Goal: Information Seeking & Learning: Find specific fact

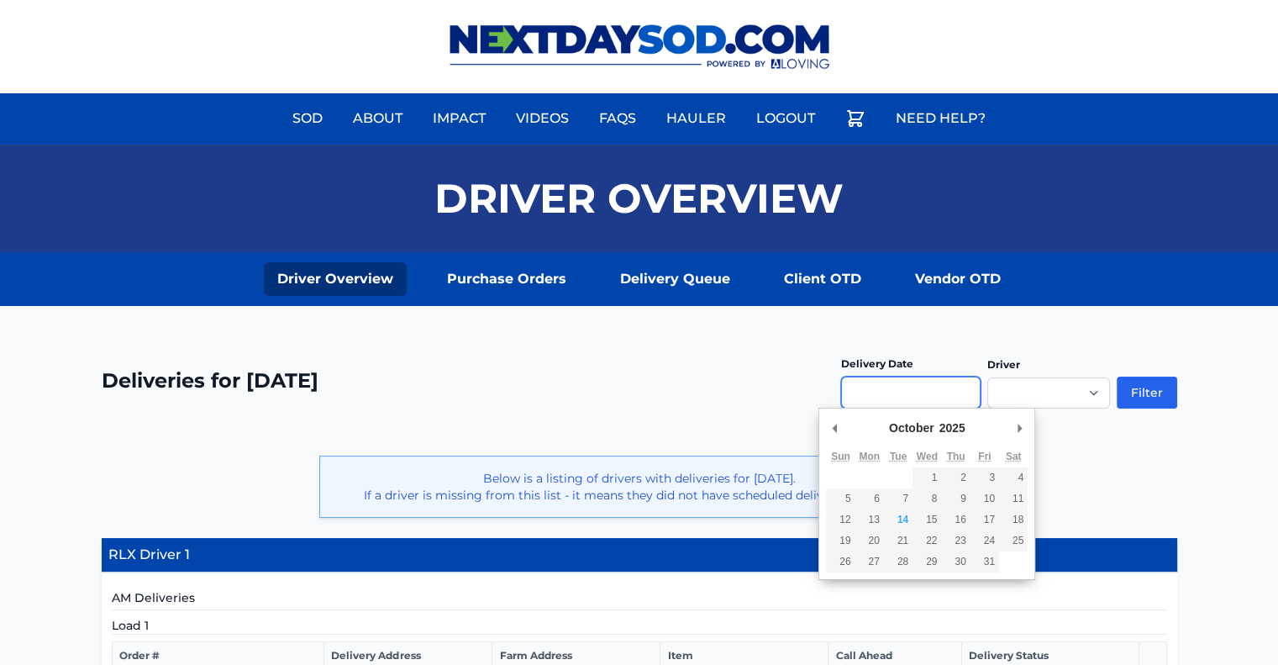
click at [973, 394] on input "Use the arrow keys to pick a date" at bounding box center [910, 392] width 139 height 32
type input "**********"
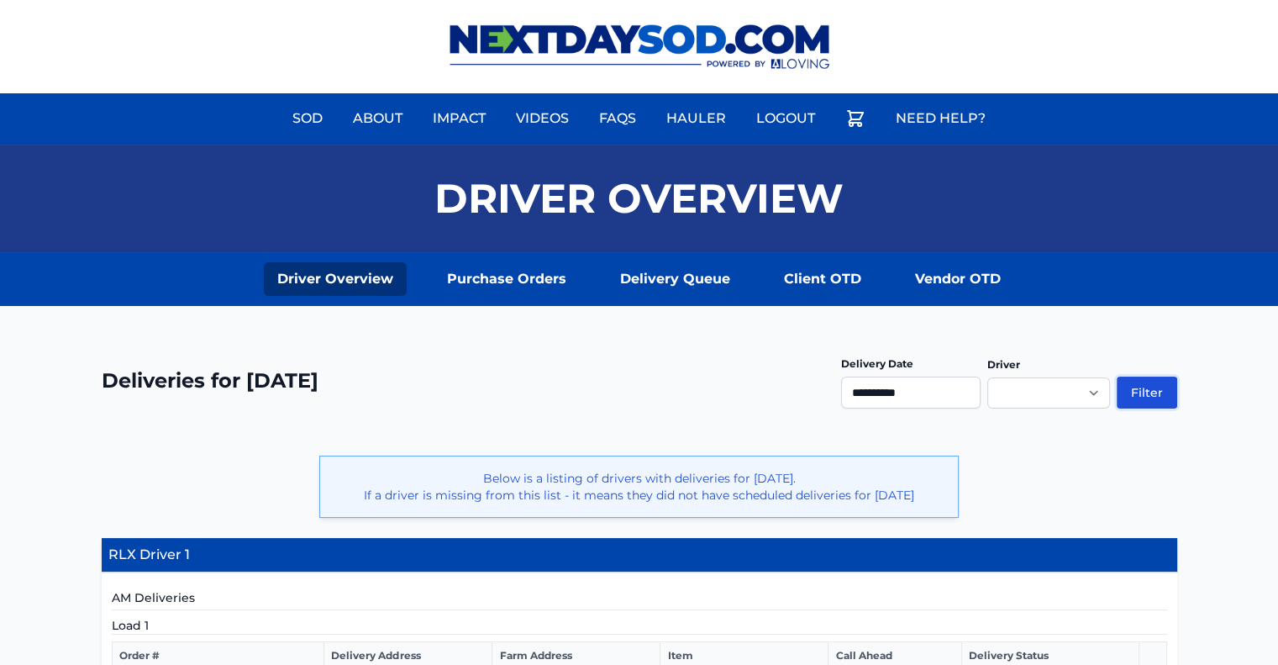
click at [1156, 386] on button "Filter" at bounding box center [1147, 392] width 60 height 32
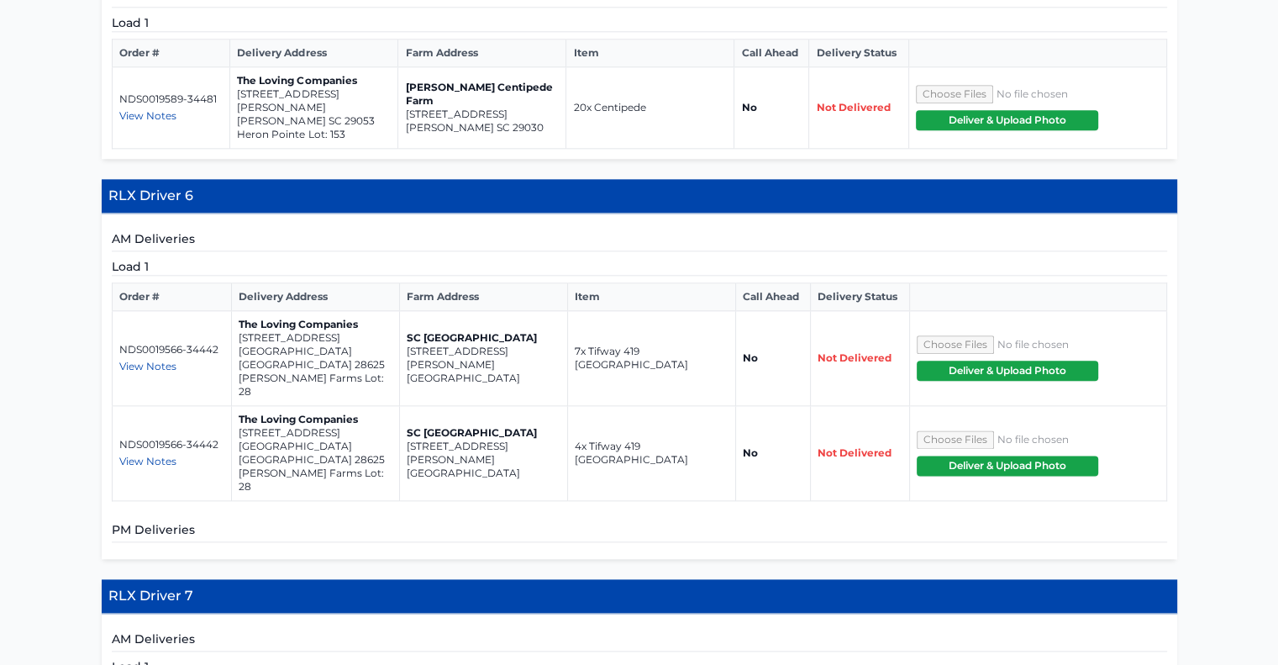
scroll to position [2002, 0]
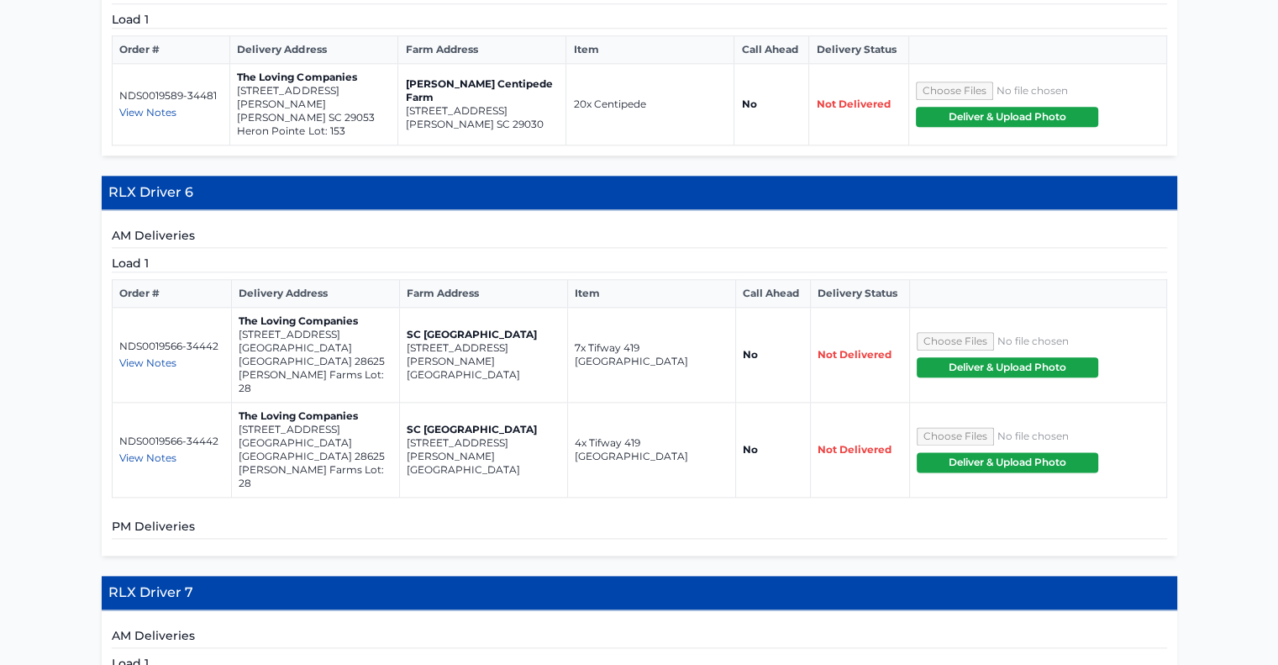
drag, startPoint x: 517, startPoint y: 211, endPoint x: 406, endPoint y: 201, distance: 111.4
click at [406, 307] on td "SC [GEOGRAPHIC_DATA] [STREET_ADDRESS][PERSON_NAME]" at bounding box center [484, 354] width 168 height 95
copy td "[STREET_ADDRESS][PERSON_NAME]"
drag, startPoint x: 343, startPoint y: 202, endPoint x: 241, endPoint y: 191, distance: 102.2
click at [241, 307] on td "The Loving Companies [STREET_ADDRESS] [PERSON_NAME][GEOGRAPHIC_DATA] Lot: 28" at bounding box center [316, 354] width 168 height 95
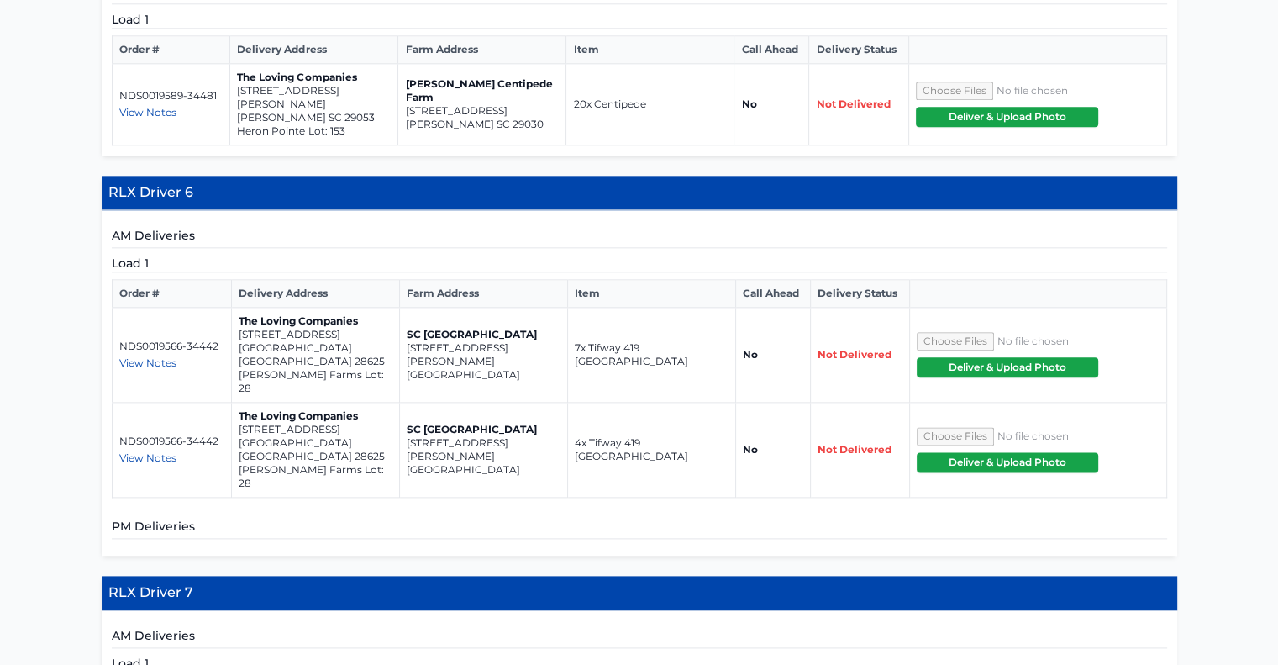
click at [232, 307] on td "The Loving Companies [STREET_ADDRESS] [PERSON_NAME][GEOGRAPHIC_DATA] Lot: 28" at bounding box center [316, 354] width 168 height 95
click at [219, 307] on td "NDS0019566-34442 View Notes Nick" at bounding box center [172, 354] width 120 height 95
drag, startPoint x: 341, startPoint y: 205, endPoint x: 239, endPoint y: 198, distance: 102.7
click at [239, 341] on p "[GEOGRAPHIC_DATA] [GEOGRAPHIC_DATA] 28625" at bounding box center [316, 354] width 154 height 27
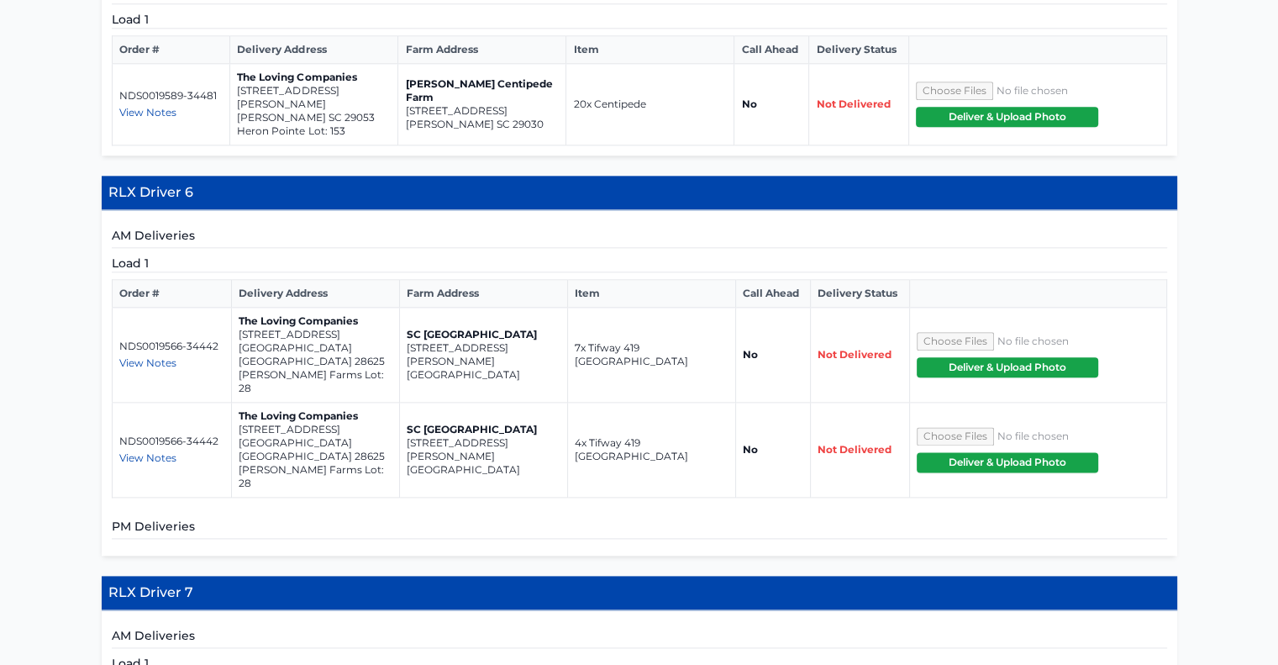
click at [221, 311] on div "AM Deliveries Load 1 Order # Delivery Address Farm Address Item Call Ahead Deli…" at bounding box center [639, 382] width 1075 height 345
drag, startPoint x: 343, startPoint y: 197, endPoint x: 292, endPoint y: 213, distance: 52.6
click at [292, 307] on td "The Loving Companies [STREET_ADDRESS] [PERSON_NAME][GEOGRAPHIC_DATA] Lot: 28" at bounding box center [316, 354] width 168 height 95
click at [359, 518] on h5 "PM Deliveries" at bounding box center [639, 528] width 1055 height 21
drag, startPoint x: 338, startPoint y: 202, endPoint x: 238, endPoint y: 192, distance: 100.5
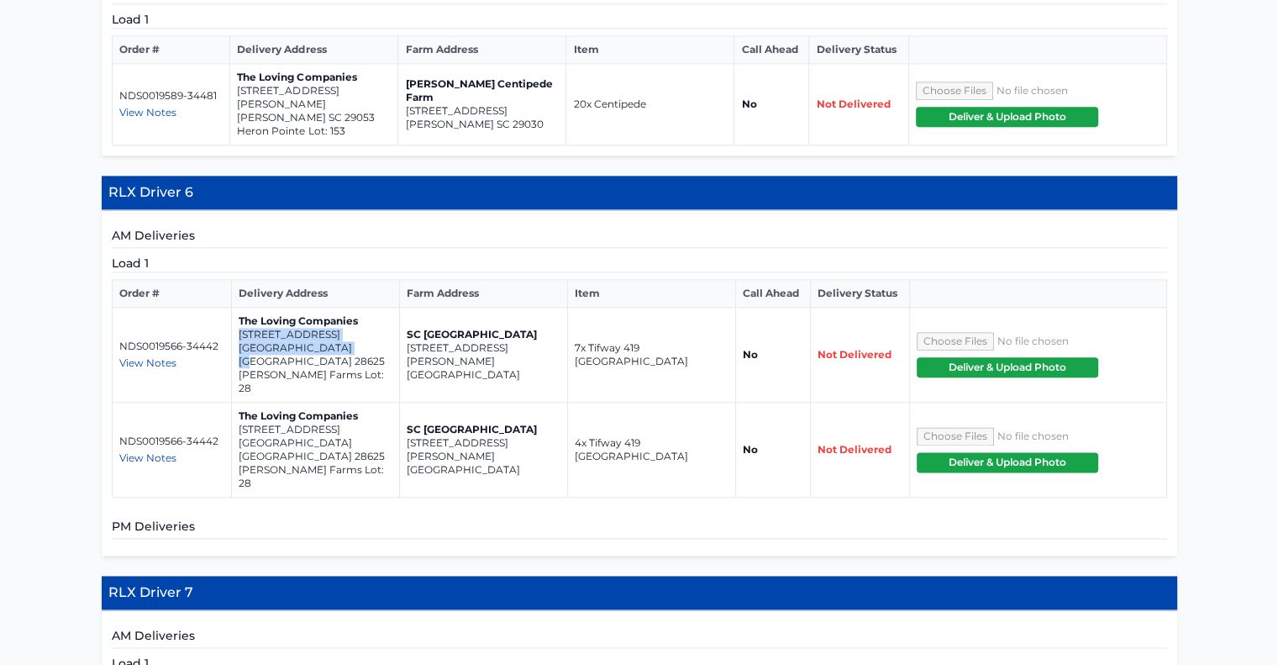
click at [238, 307] on td "The Loving Companies [STREET_ADDRESS] [PERSON_NAME][GEOGRAPHIC_DATA] Lot: 28" at bounding box center [316, 354] width 168 height 95
copy td "[STREET_ADDRESS]"
drag, startPoint x: 344, startPoint y: 271, endPoint x: 237, endPoint y: 260, distance: 108.2
click at [237, 402] on td "The Loving Companies [STREET_ADDRESS] [PERSON_NAME][GEOGRAPHIC_DATA] Lot: 28" at bounding box center [316, 449] width 168 height 95
click at [168, 451] on span "View Notes" at bounding box center [147, 457] width 57 height 13
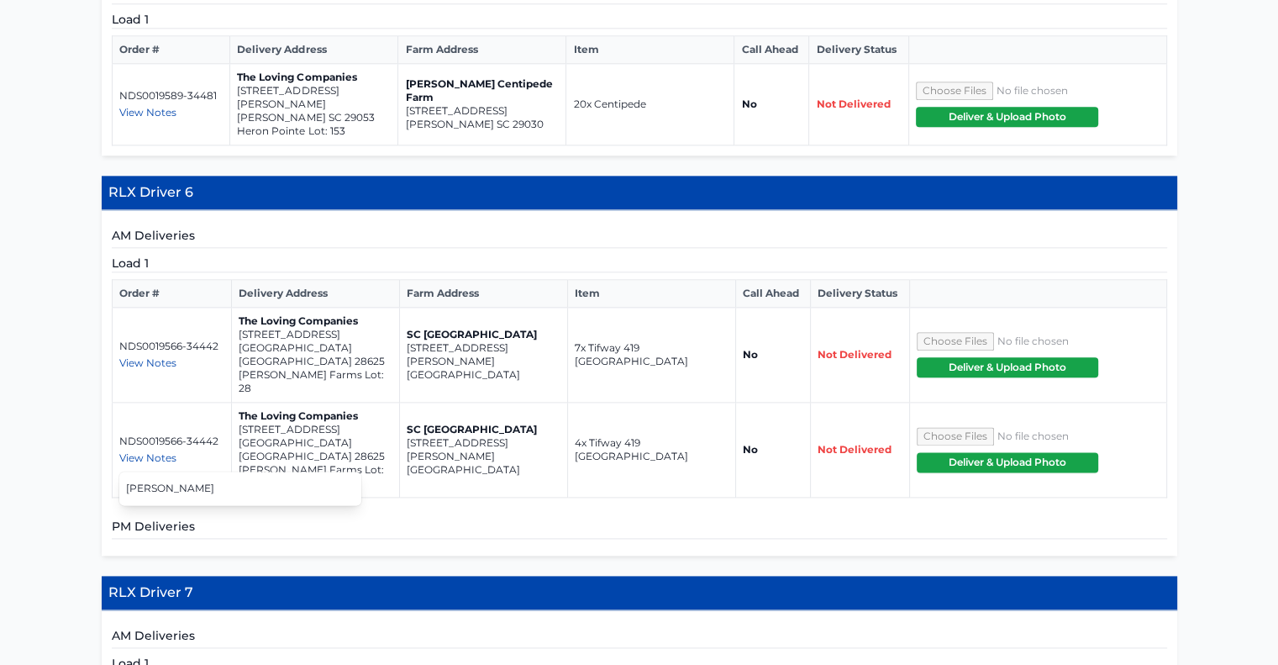
click at [138, 356] on span "View Notes" at bounding box center [147, 362] width 57 height 13
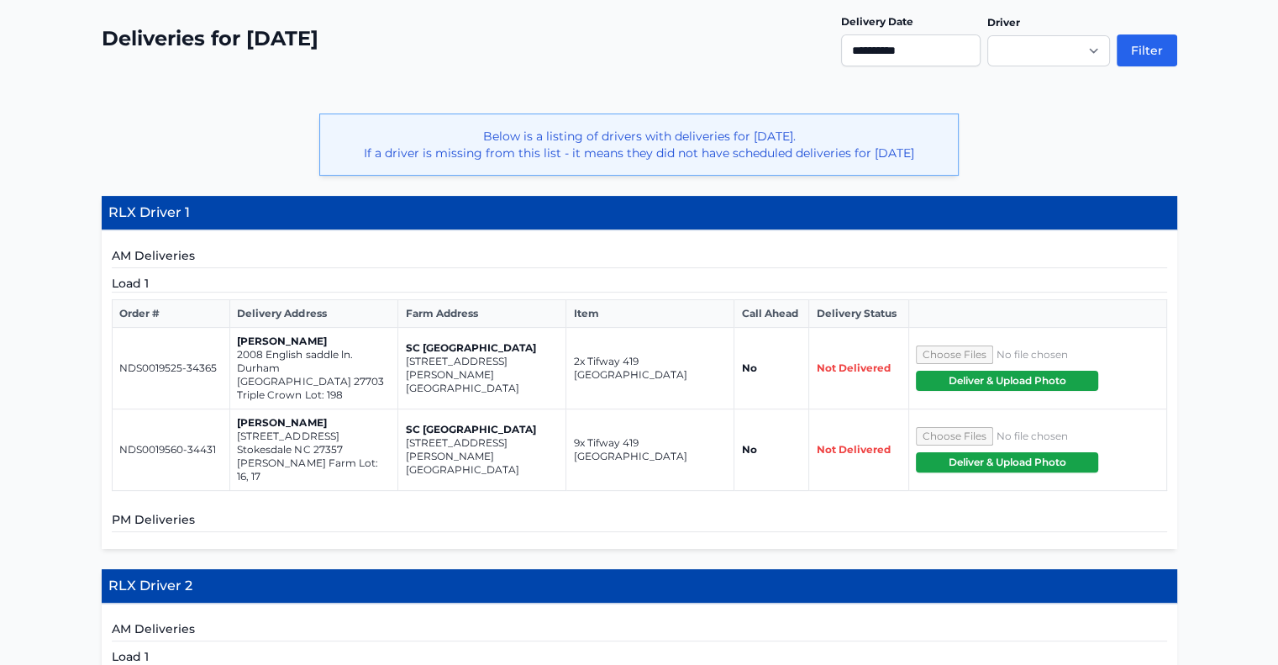
scroll to position [345, 0]
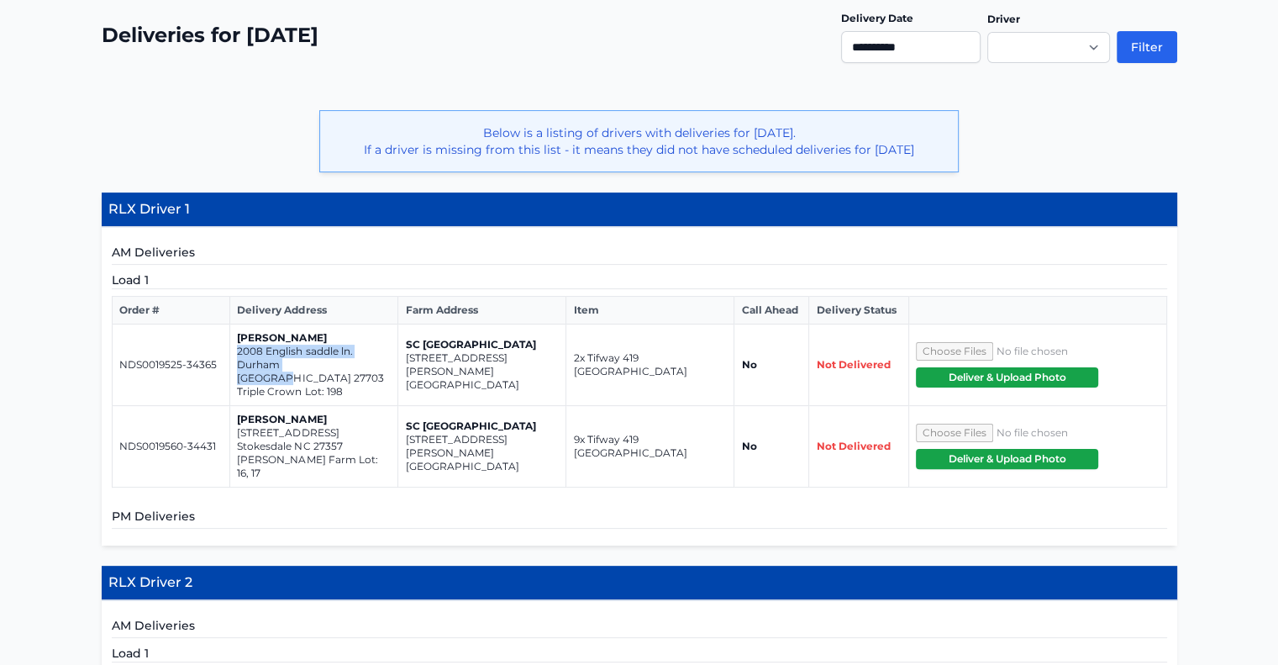
drag, startPoint x: 331, startPoint y: 360, endPoint x: 236, endPoint y: 355, distance: 95.1
click at [236, 355] on td "[PERSON_NAME] 2008 English saddle ln. Durham NC 27703 Triple Crown Lot: 198" at bounding box center [314, 364] width 168 height 81
copy td "2008 English saddle ln. [GEOGRAPHIC_DATA]"
drag, startPoint x: 343, startPoint y: 425, endPoint x: 234, endPoint y: 419, distance: 108.5
click at [234, 419] on td "[PERSON_NAME] [STREET_ADDRESS] [PERSON_NAME][GEOGRAPHIC_DATA] Lot: 16, 17" at bounding box center [314, 446] width 168 height 81
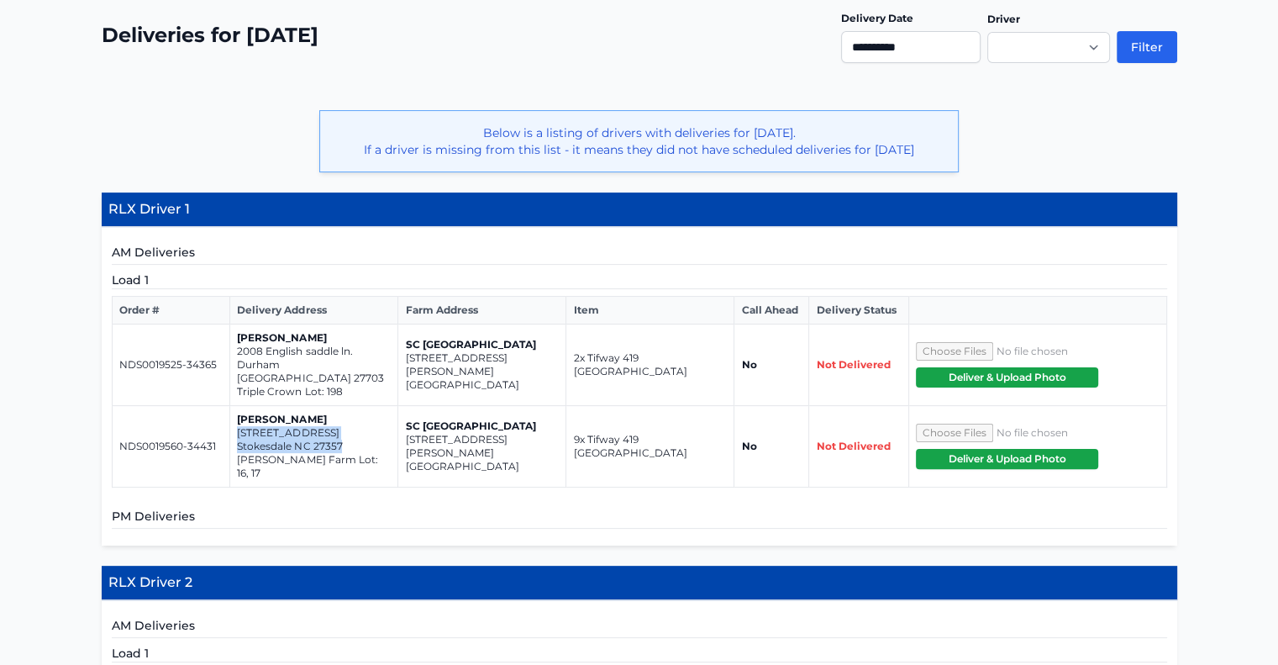
copy td "[STREET_ADDRESS]"
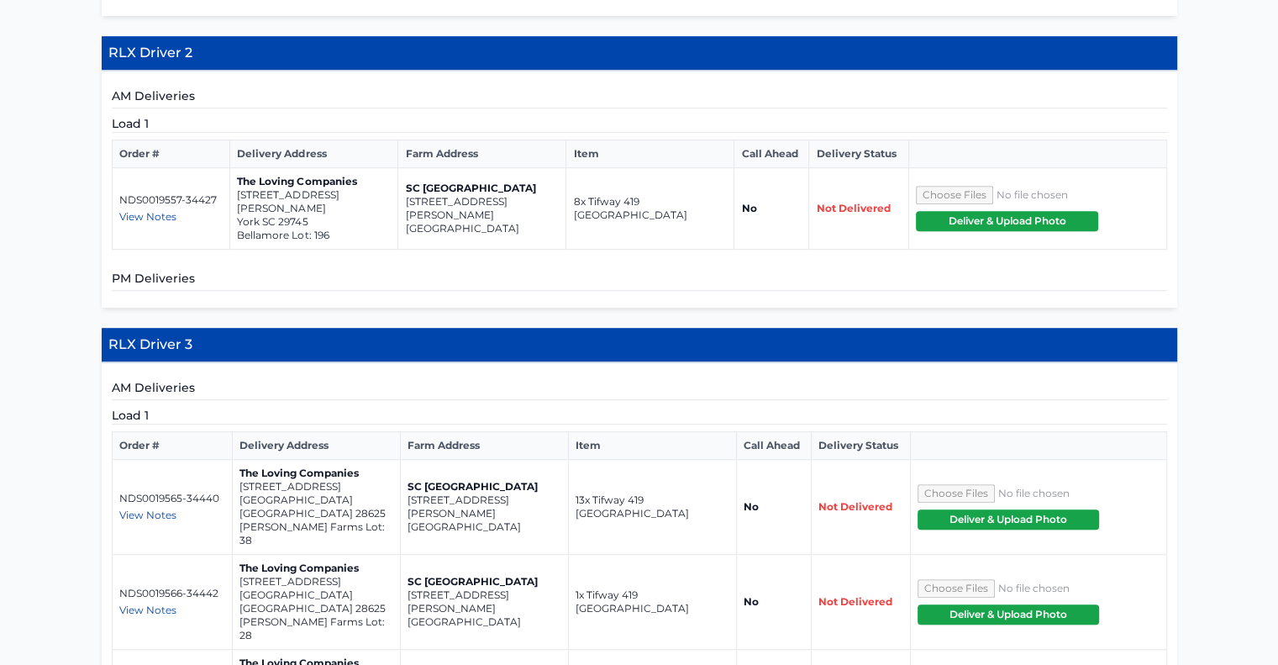
scroll to position [859, 0]
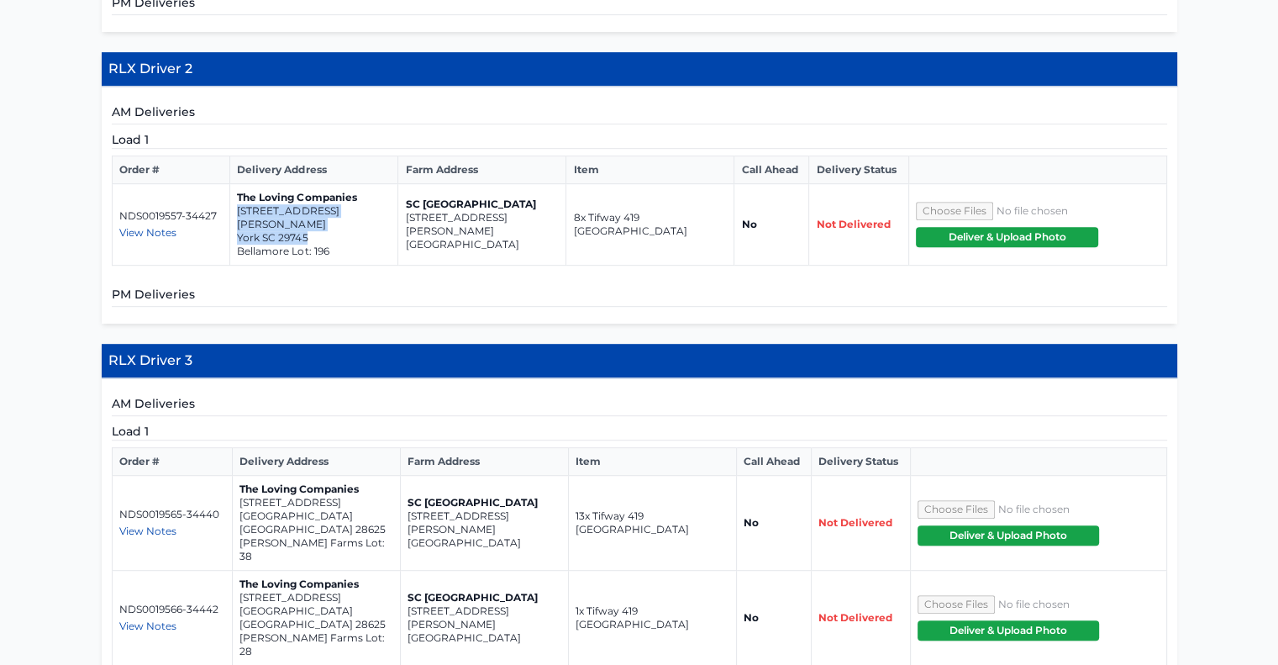
drag, startPoint x: 309, startPoint y: 193, endPoint x: 235, endPoint y: 181, distance: 75.0
click at [235, 184] on td "The Loving Companies [STREET_ADDRESS][PERSON_NAME]" at bounding box center [314, 224] width 168 height 81
copy td "[STREET_ADDRESS][PERSON_NAME]"
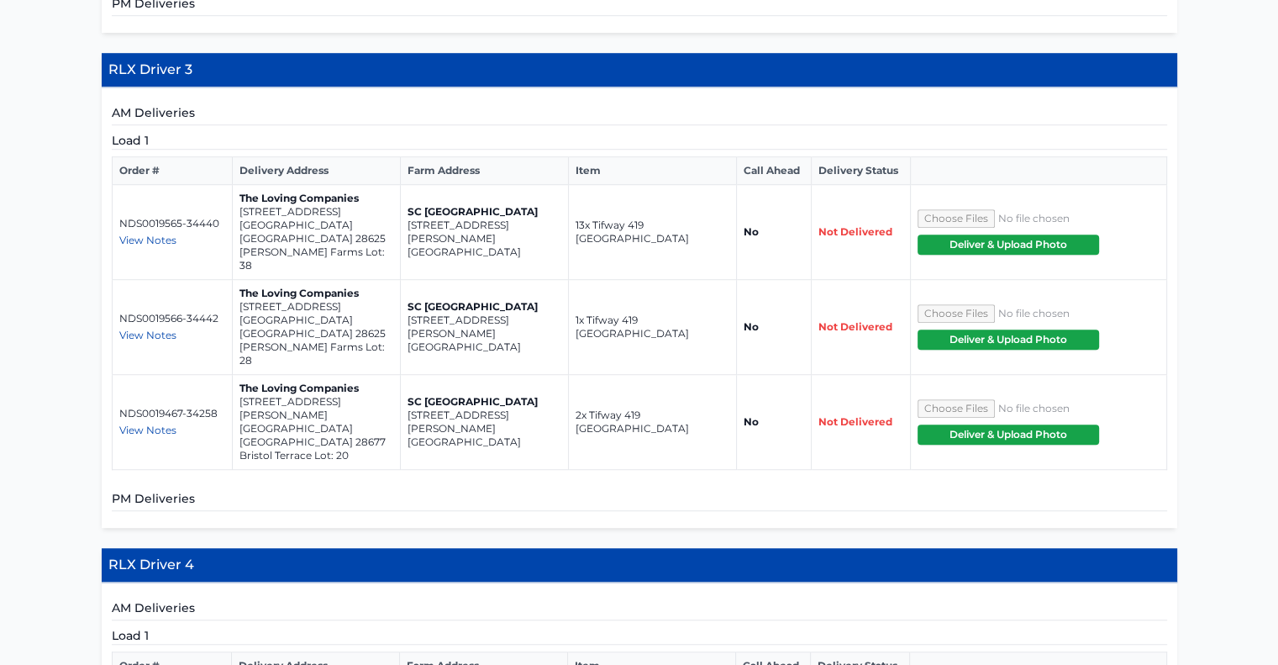
scroll to position [1153, 0]
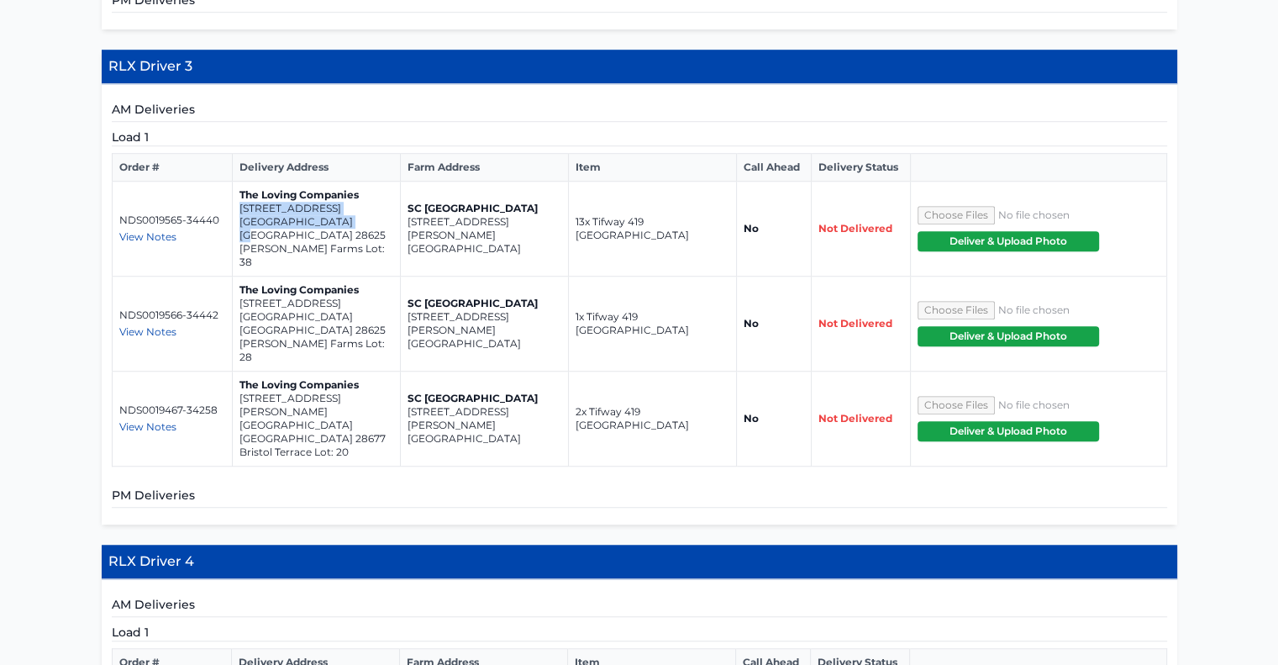
drag, startPoint x: 347, startPoint y: 174, endPoint x: 238, endPoint y: 164, distance: 109.7
click at [238, 181] on td "The Loving Companies [STREET_ADDRESS] [PERSON_NAME][GEOGRAPHIC_DATA] Lot: 38" at bounding box center [316, 228] width 168 height 95
copy td "[STREET_ADDRESS]"
drag, startPoint x: 342, startPoint y: 244, endPoint x: 237, endPoint y: 242, distance: 105.0
click at [237, 276] on td "The Loving Companies [STREET_ADDRESS] [PERSON_NAME][GEOGRAPHIC_DATA] Lot: 28" at bounding box center [316, 323] width 168 height 95
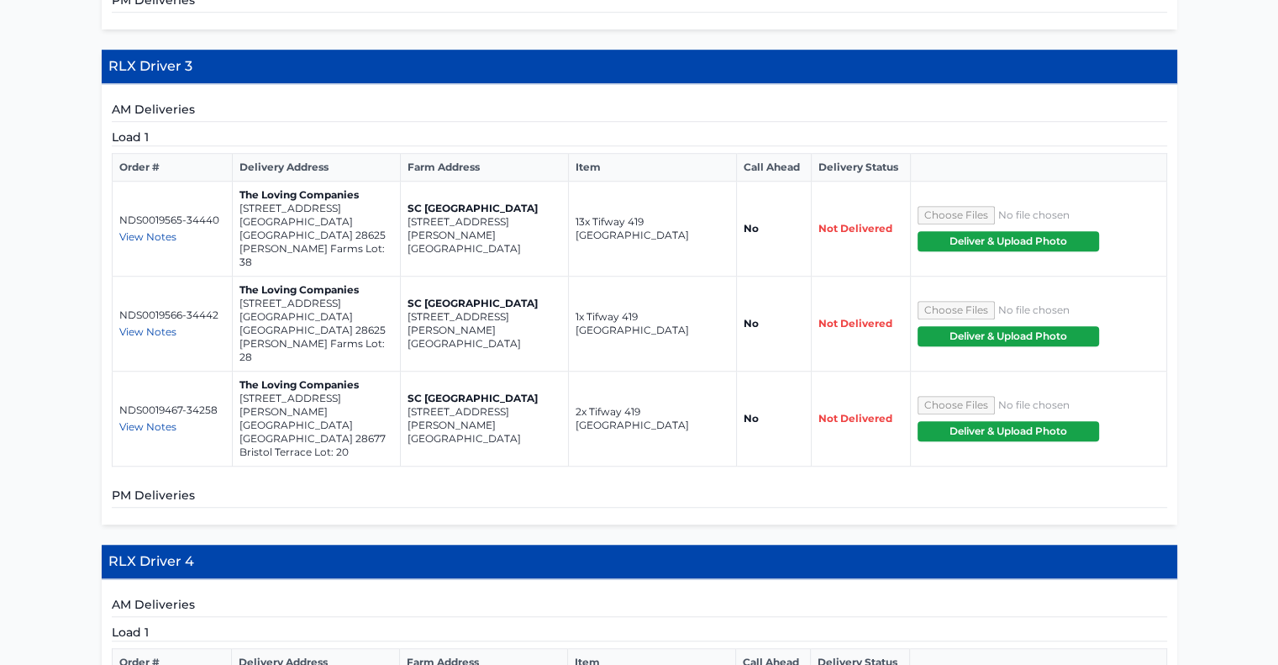
click at [160, 420] on span "View Notes" at bounding box center [147, 426] width 57 height 13
click at [72, 264] on div "**********" at bounding box center [639, 539] width 1278 height 2772
drag, startPoint x: 343, startPoint y: 243, endPoint x: 238, endPoint y: 230, distance: 105.8
click at [238, 276] on td "The Loving Companies [STREET_ADDRESS] [PERSON_NAME][GEOGRAPHIC_DATA] Lot: 28" at bounding box center [316, 323] width 168 height 95
click at [246, 297] on p "[STREET_ADDRESS]" at bounding box center [316, 303] width 154 height 13
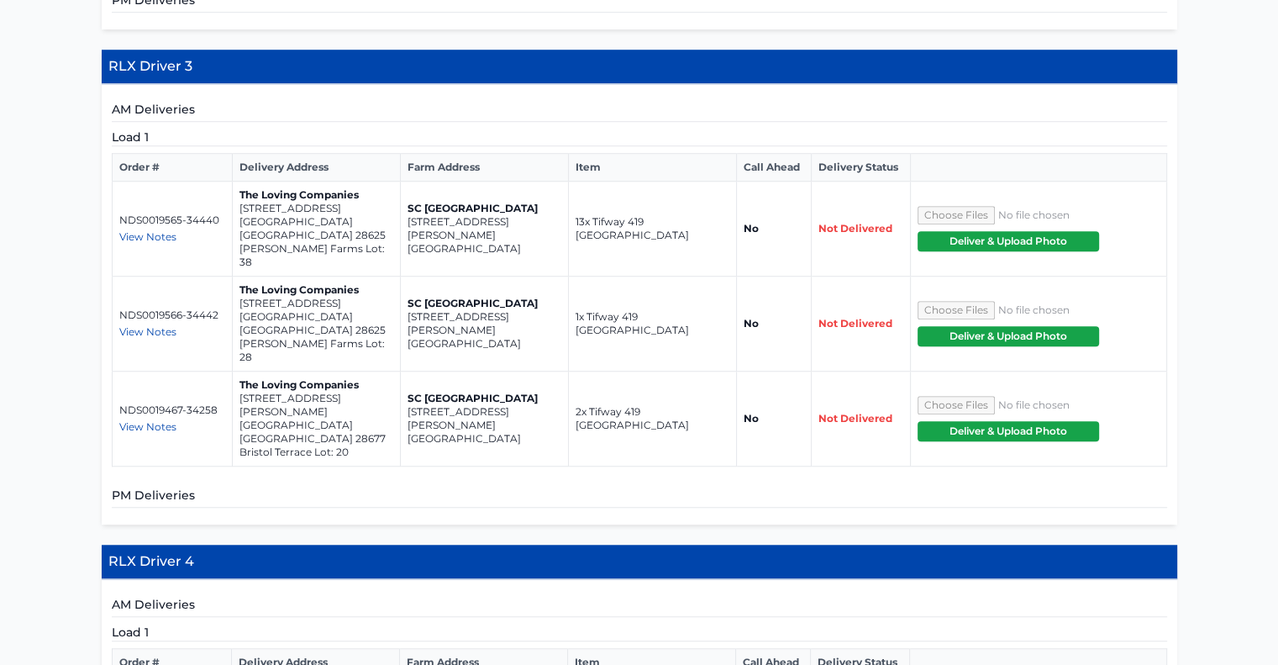
drag, startPoint x: 246, startPoint y: 233, endPoint x: 211, endPoint y: 256, distance: 42.4
click at [211, 276] on td "NDS0019566-34442 View Notes Nick" at bounding box center [172, 323] width 120 height 95
drag, startPoint x: 339, startPoint y: 244, endPoint x: 239, endPoint y: 232, distance: 101.6
click at [239, 276] on td "The Loving Companies [STREET_ADDRESS] [PERSON_NAME][GEOGRAPHIC_DATA] Lot: 28" at bounding box center [316, 323] width 168 height 95
copy td "[STREET_ADDRESS]"
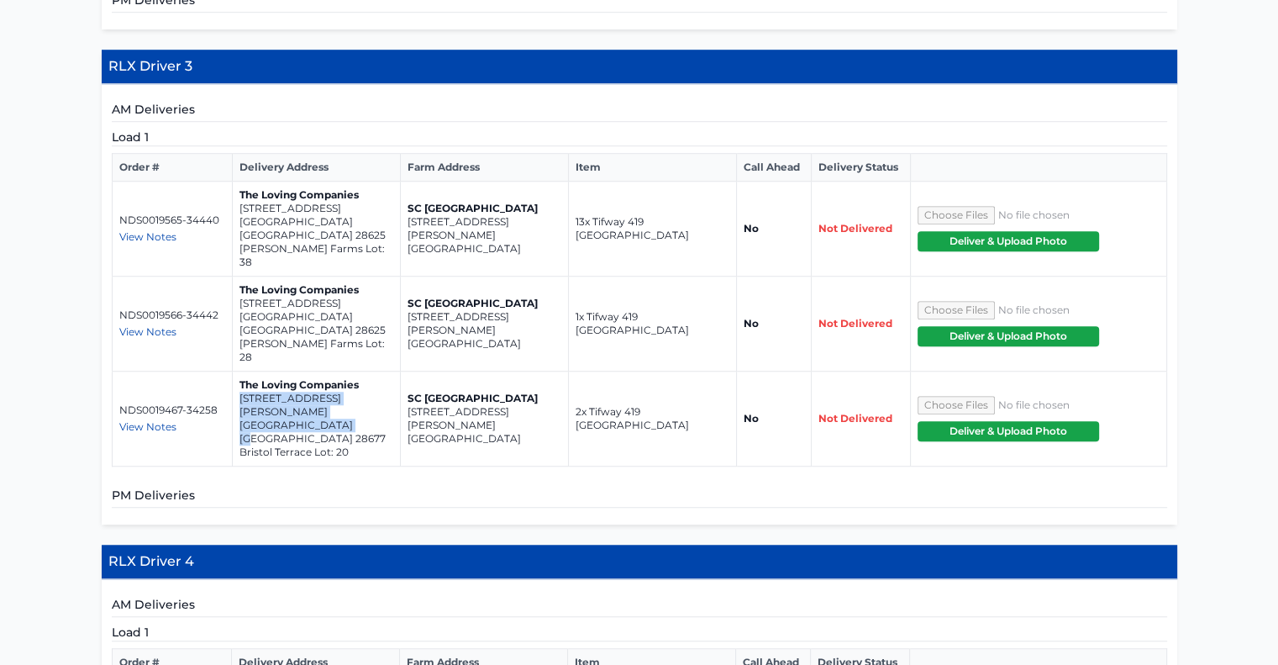
drag, startPoint x: 343, startPoint y: 312, endPoint x: 236, endPoint y: 302, distance: 107.2
click at [236, 371] on td "The Loving Companies [STREET_ADDRESS][PERSON_NAME]" at bounding box center [316, 418] width 168 height 95
copy td "[STREET_ADDRESS][PERSON_NAME]"
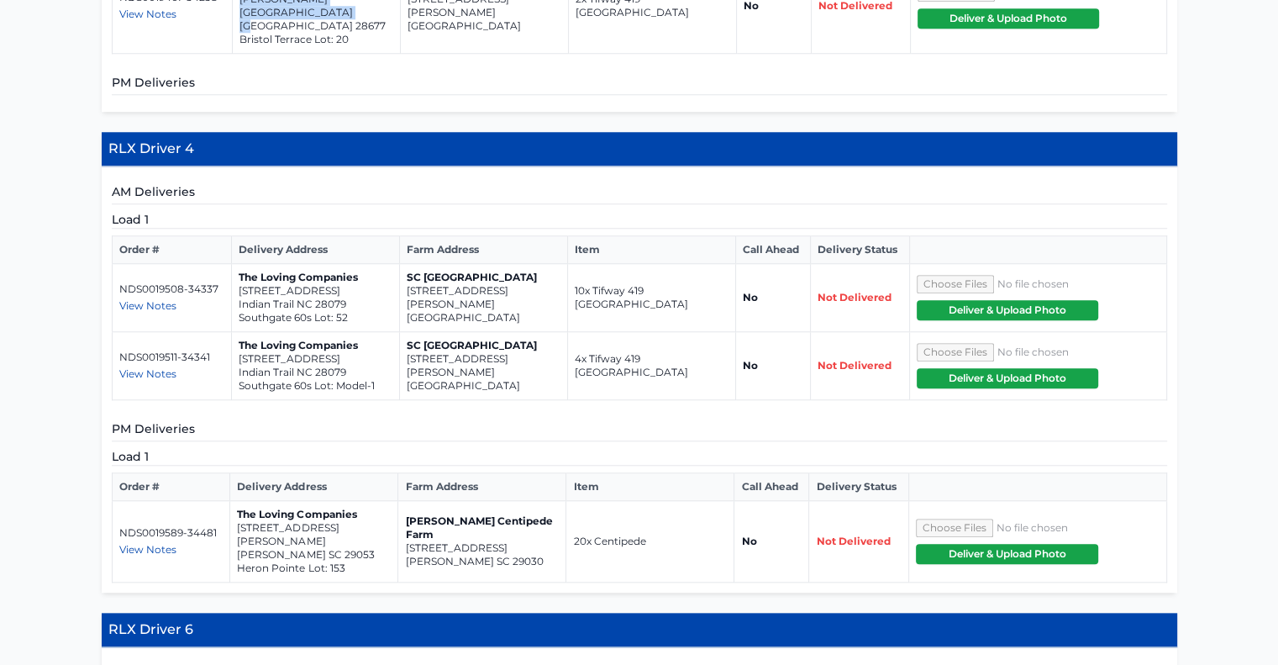
scroll to position [1558, 0]
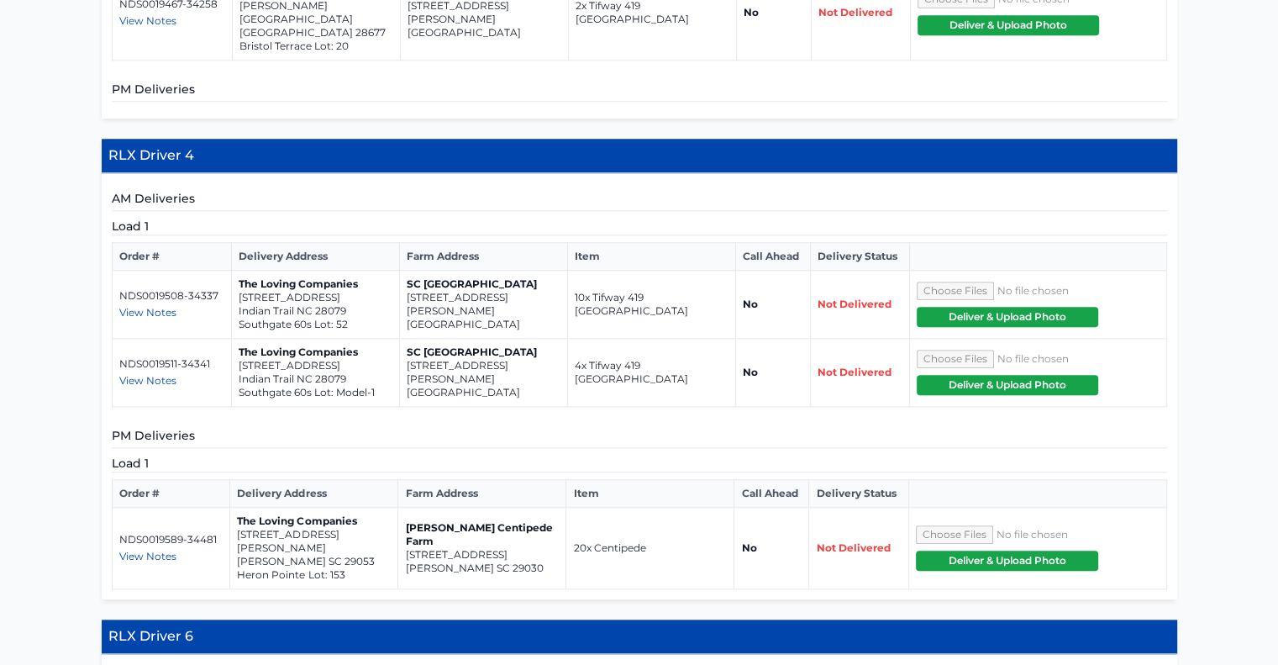
drag, startPoint x: 516, startPoint y: 81, endPoint x: 504, endPoint y: 81, distance: 11.8
click at [504, 190] on h5 "AM Deliveries" at bounding box center [639, 200] width 1055 height 21
click at [166, 549] on span "View Notes" at bounding box center [147, 555] width 57 height 13
click at [57, 410] on div "**********" at bounding box center [639, 133] width 1278 height 2772
drag, startPoint x: 346, startPoint y: 181, endPoint x: 239, endPoint y: 172, distance: 107.9
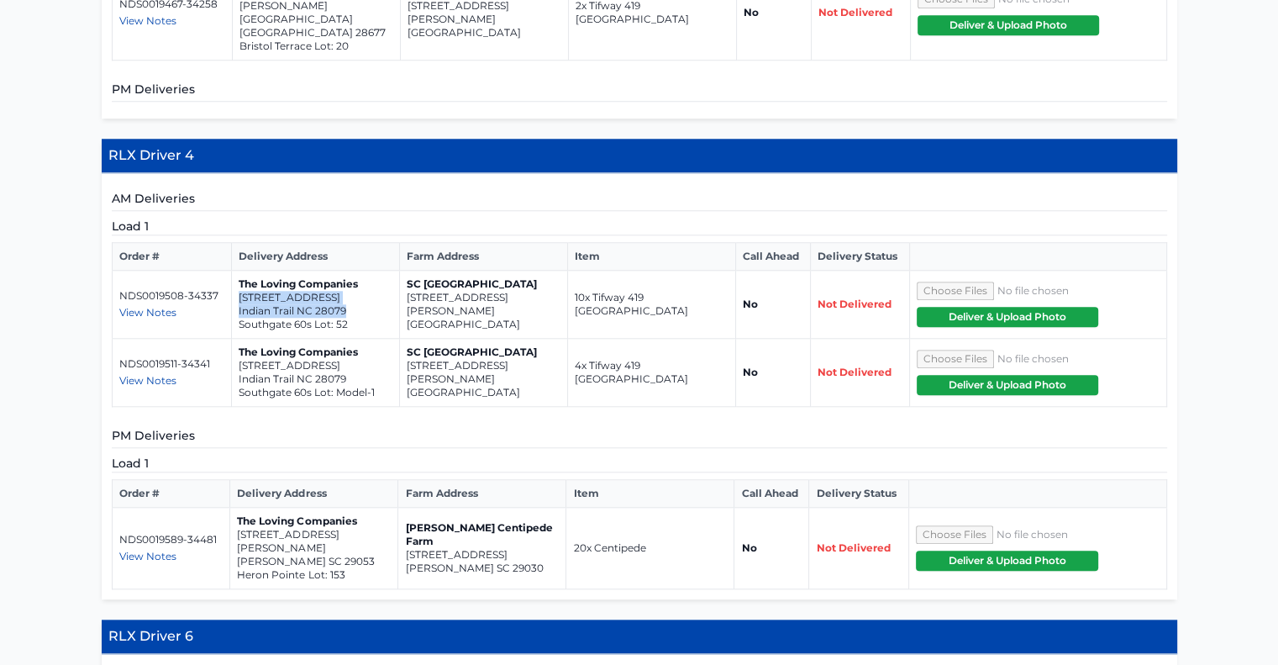
click at [239, 271] on td "The Loving Companies [STREET_ADDRESS]" at bounding box center [316, 305] width 168 height 68
copy td "[STREET_ADDRESS]"
drag, startPoint x: 347, startPoint y: 250, endPoint x: 234, endPoint y: 240, distance: 113.0
click at [234, 339] on td "The Loving Companies [STREET_ADDRESS] Lot: Model-1" at bounding box center [316, 373] width 168 height 68
drag, startPoint x: 244, startPoint y: 238, endPoint x: 292, endPoint y: 313, distance: 89.1
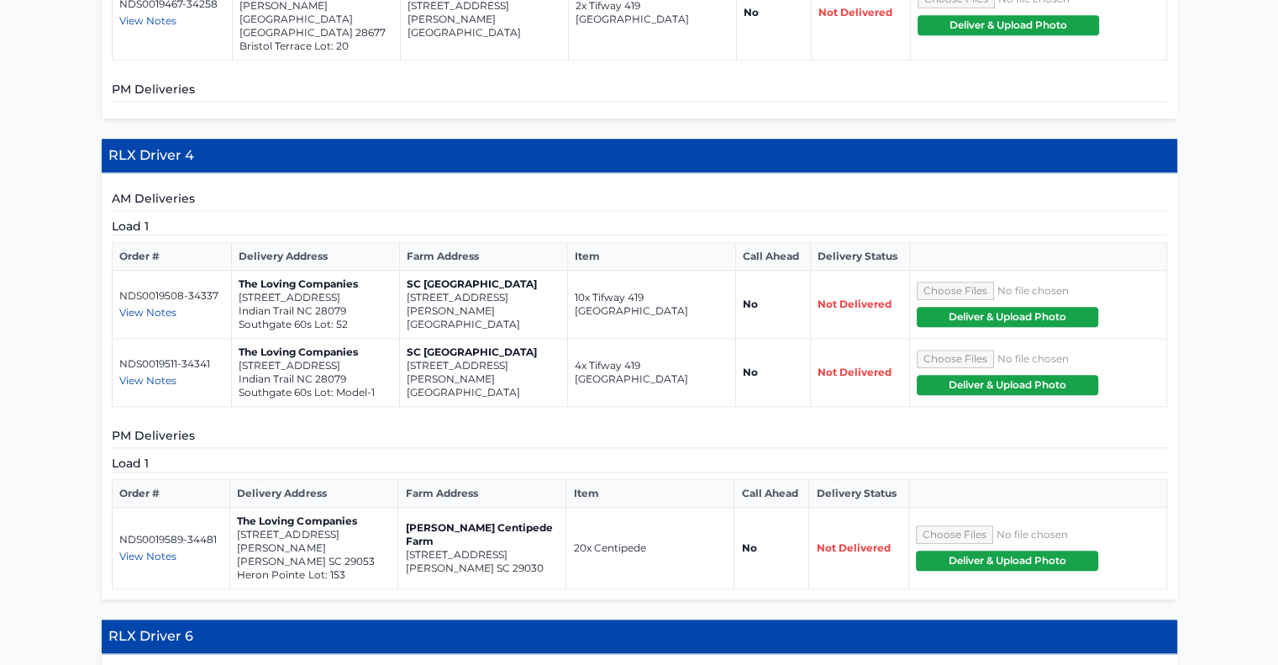
drag, startPoint x: 292, startPoint y: 313, endPoint x: 247, endPoint y: 311, distance: 44.6
click at [247, 427] on h5 "PM Deliveries" at bounding box center [639, 437] width 1055 height 21
drag, startPoint x: 346, startPoint y: 245, endPoint x: 235, endPoint y: 240, distance: 111.0
click at [235, 339] on td "The Loving Companies [STREET_ADDRESS] Lot: Model-1" at bounding box center [316, 373] width 168 height 68
click at [243, 359] on p "[STREET_ADDRESS]" at bounding box center [316, 365] width 154 height 13
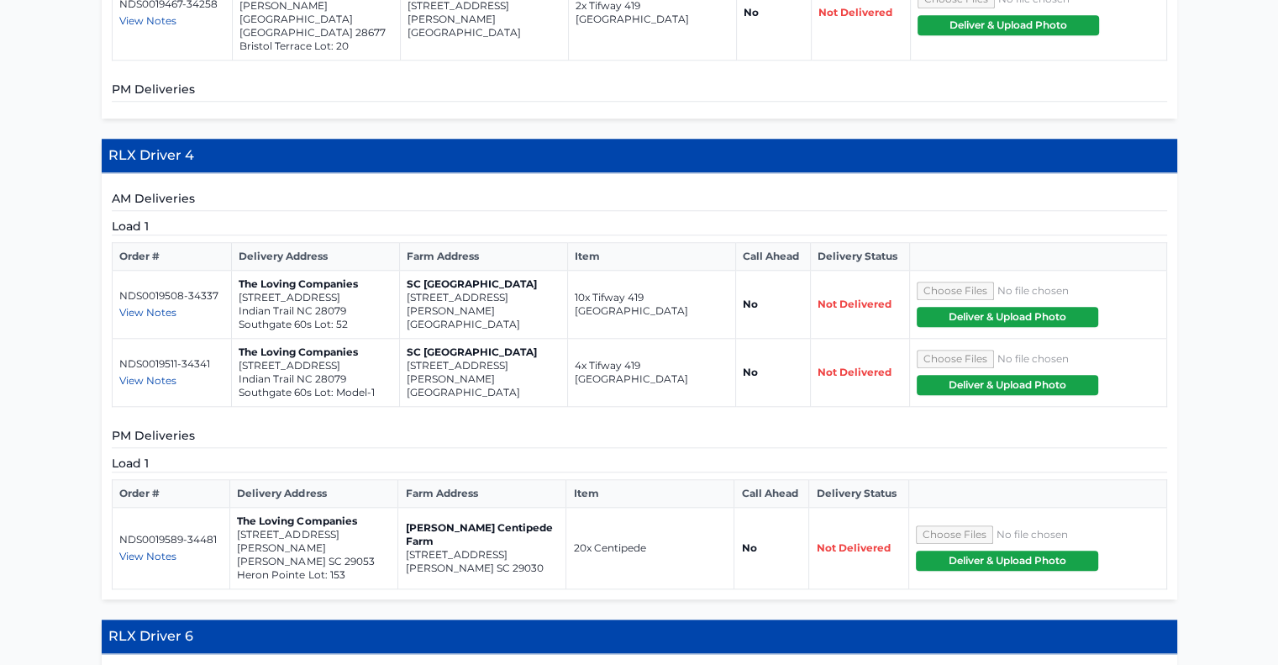
click at [243, 288] on div "AM Deliveries Load 1 Order # Delivery Address Farm Address Item Call Ahead Deli…" at bounding box center [639, 386] width 1075 height 426
drag, startPoint x: 343, startPoint y: 253, endPoint x: 236, endPoint y: 244, distance: 107.0
click at [236, 339] on td "The Loving Companies [STREET_ADDRESS] Lot: Model-1" at bounding box center [316, 373] width 168 height 68
copy td "[STREET_ADDRESS]"
drag, startPoint x: 502, startPoint y: 425, endPoint x: 401, endPoint y: 414, distance: 101.4
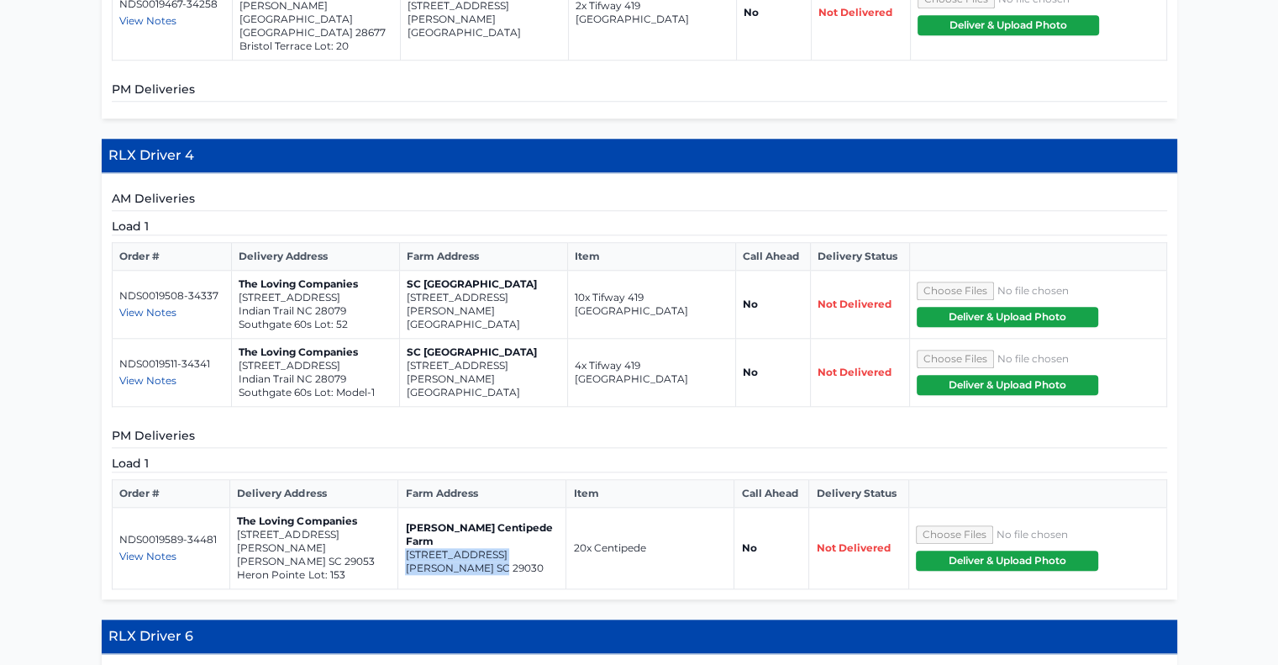
click at [401, 507] on td "[PERSON_NAME] Centipede Farm [STREET_ADDRESS][PERSON_NAME]" at bounding box center [482, 547] width 168 height 81
drag, startPoint x: 328, startPoint y: 417, endPoint x: 232, endPoint y: 409, distance: 96.1
click at [232, 507] on td "The Loving Companies [STREET_ADDRESS][PERSON_NAME][PERSON_NAME]" at bounding box center [314, 547] width 168 height 81
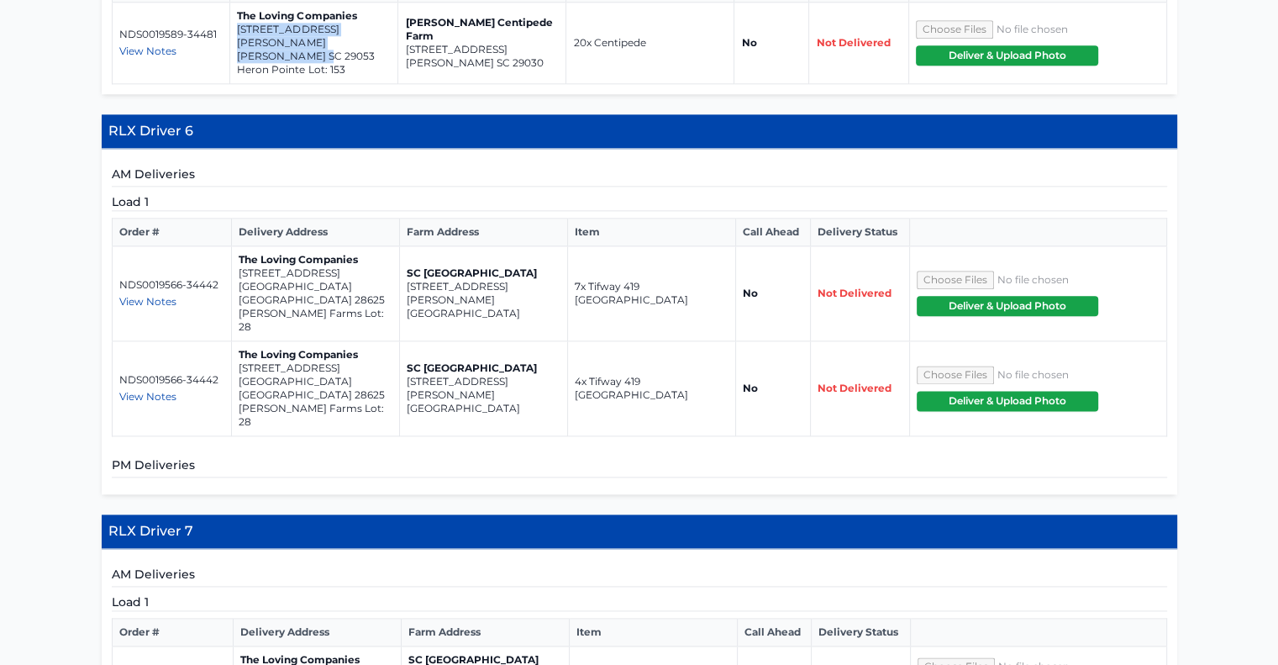
scroll to position [2061, 0]
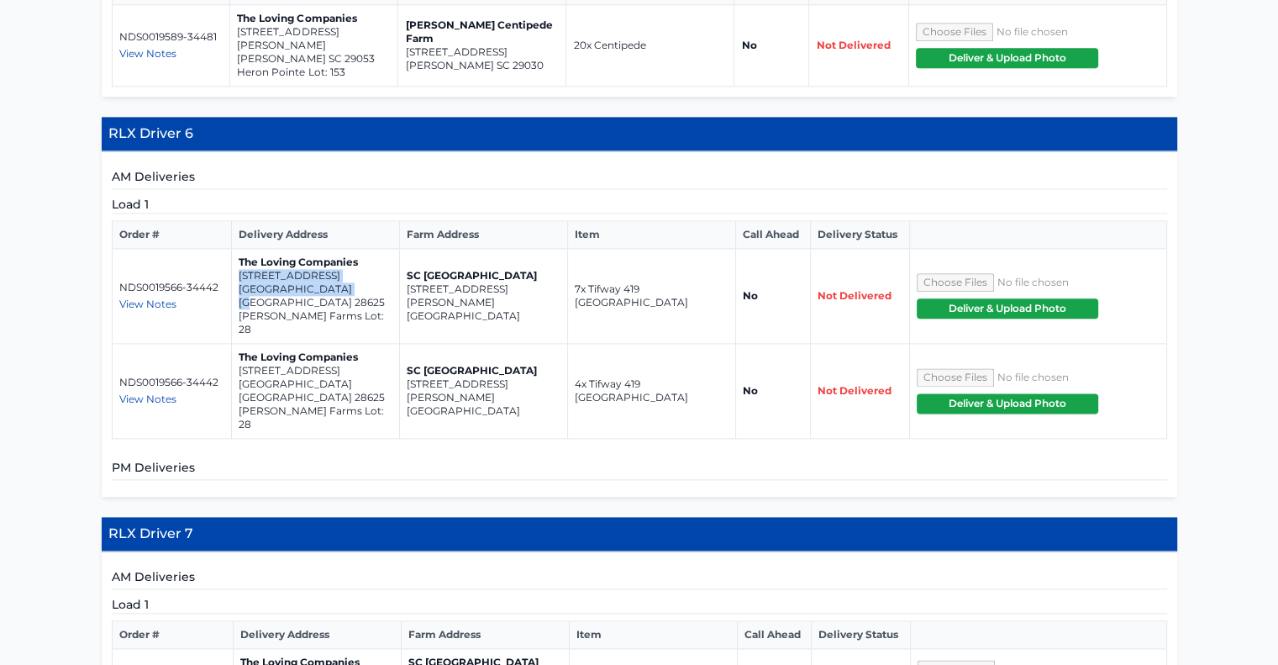
drag, startPoint x: 343, startPoint y: 143, endPoint x: 235, endPoint y: 134, distance: 107.9
click at [235, 249] on td "The Loving Companies [STREET_ADDRESS] [PERSON_NAME][GEOGRAPHIC_DATA] Lot: 28" at bounding box center [316, 296] width 168 height 95
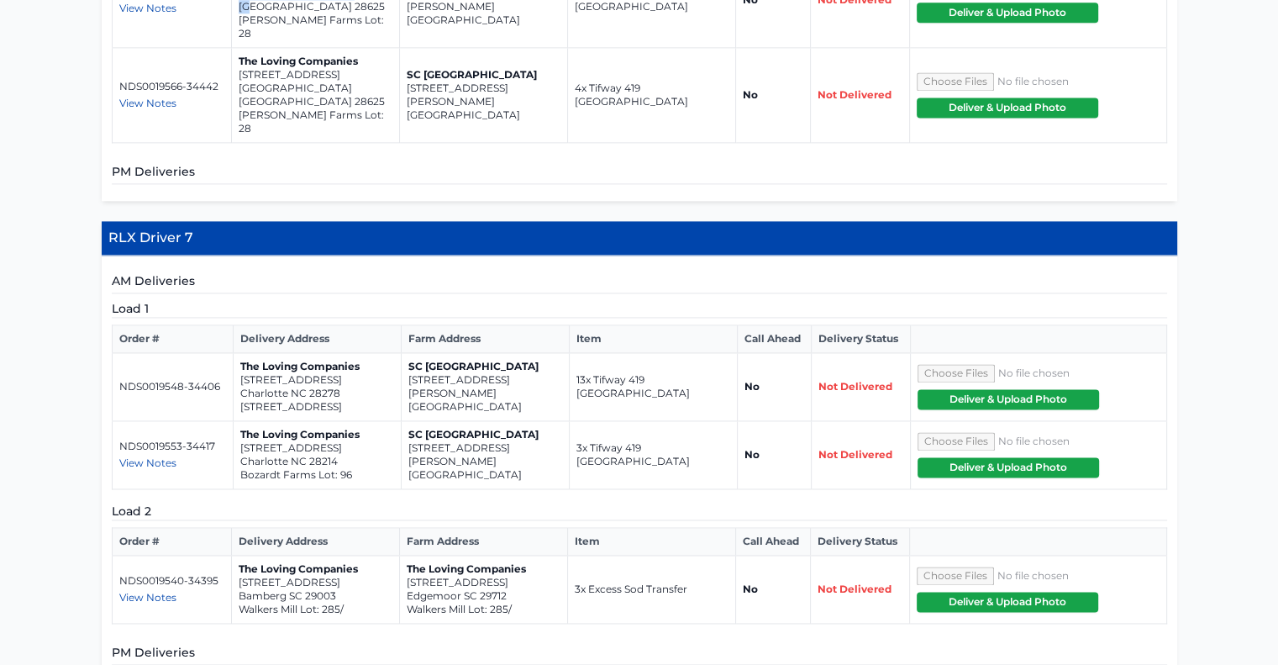
scroll to position [2373, 0]
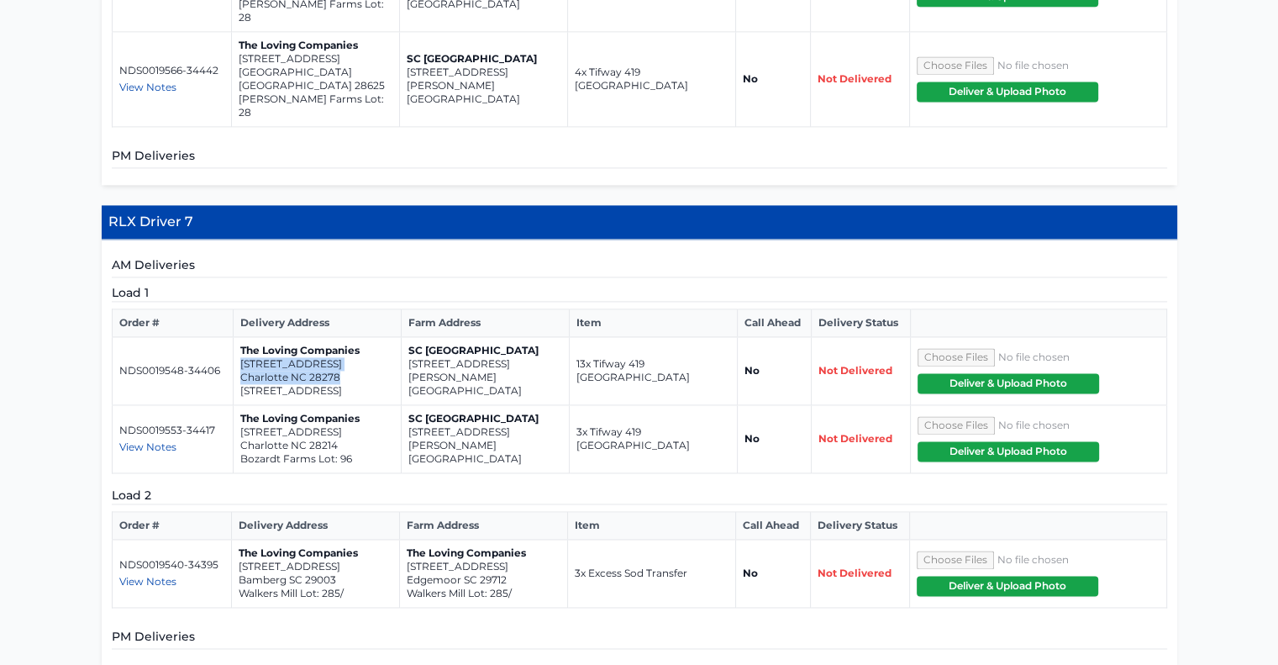
drag, startPoint x: 339, startPoint y: 175, endPoint x: 238, endPoint y: 168, distance: 101.0
click at [238, 337] on td "The Loving Companies [STREET_ADDRESS]" at bounding box center [317, 371] width 168 height 68
click at [262, 357] on p "[STREET_ADDRESS]" at bounding box center [317, 363] width 154 height 13
drag, startPoint x: 335, startPoint y: 178, endPoint x: 239, endPoint y: 164, distance: 97.7
click at [239, 337] on td "The Loving Companies [STREET_ADDRESS]" at bounding box center [317, 371] width 168 height 68
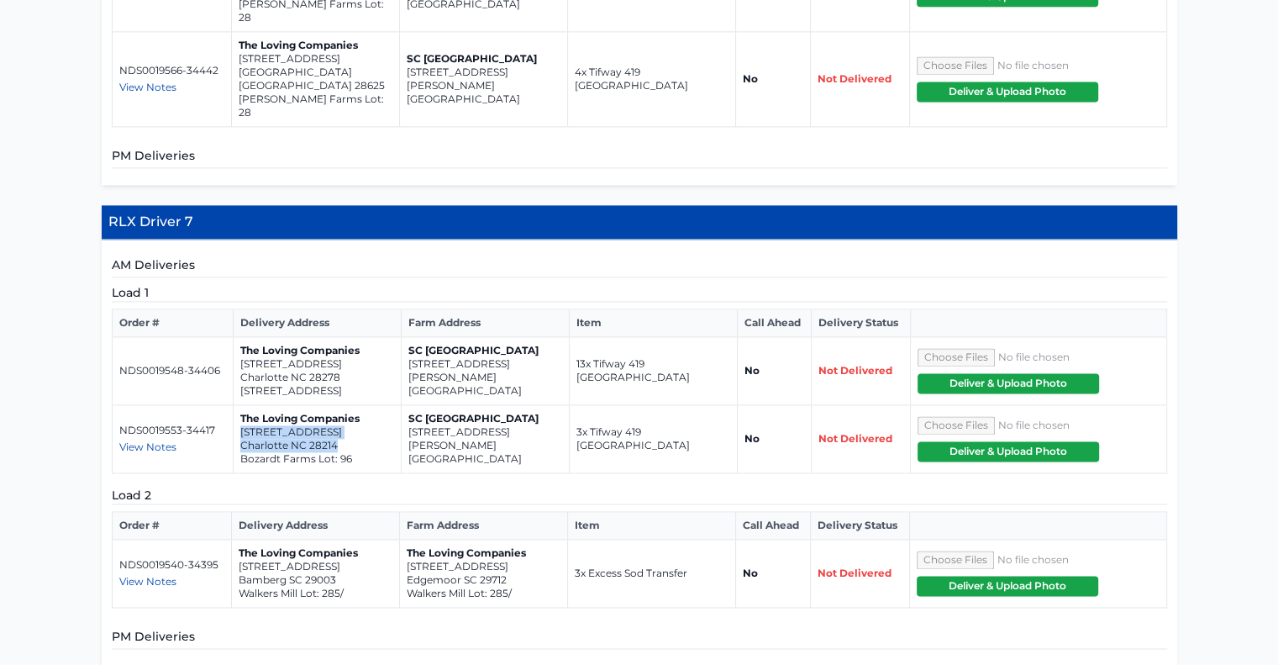
drag, startPoint x: 339, startPoint y: 251, endPoint x: 239, endPoint y: 238, distance: 100.9
click at [239, 405] on td "The Loving Companies [STREET_ADDRESS] Bozardt Farms Lot: 96" at bounding box center [317, 439] width 168 height 68
drag, startPoint x: 507, startPoint y: 381, endPoint x: 403, endPoint y: 374, distance: 103.6
click at [403, 539] on td "The Loving Companies [STREET_ADDRESS] [GEOGRAPHIC_DATA] Lot: 285/" at bounding box center [484, 573] width 168 height 68
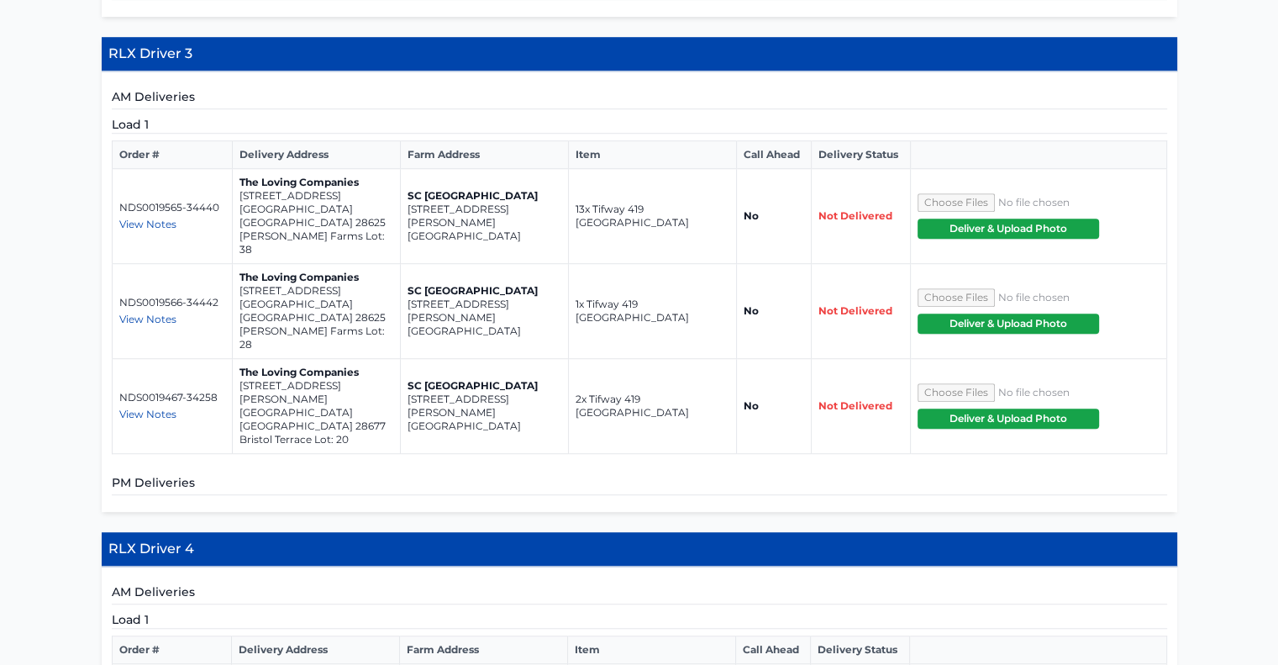
scroll to position [1171, 0]
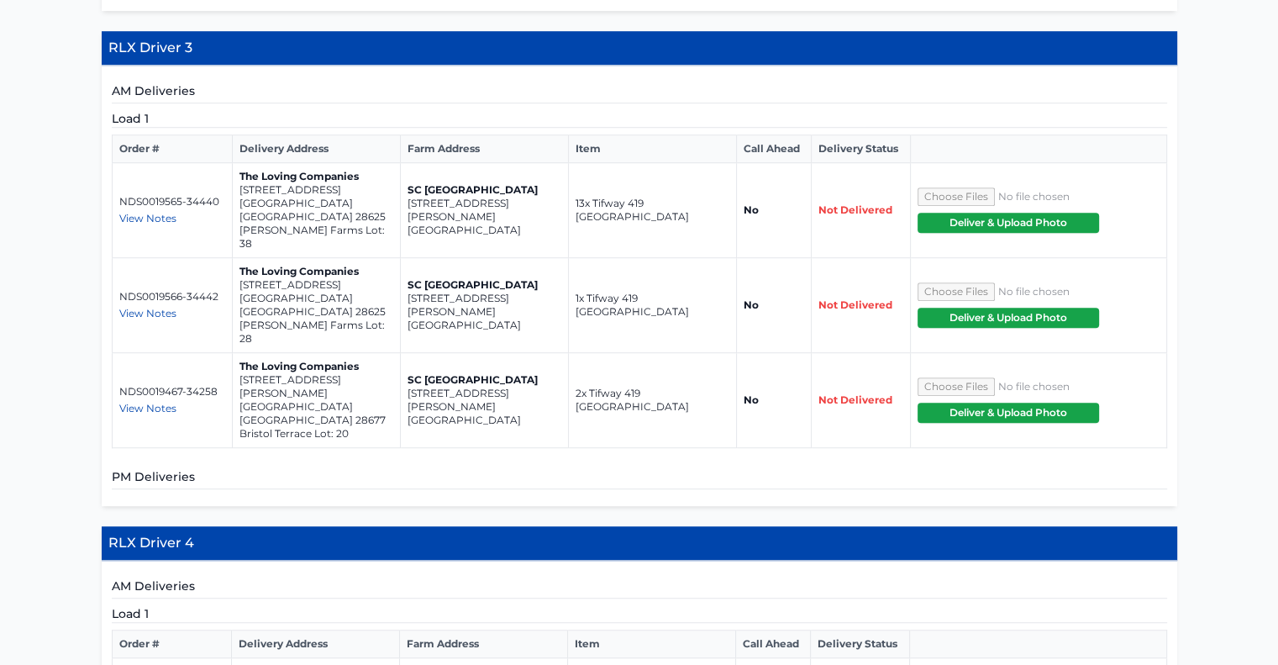
drag, startPoint x: 1286, startPoint y: 276, endPoint x: 1274, endPoint y: 195, distance: 81.6
click at [1274, 195] on div "**********" at bounding box center [639, 521] width 1278 height 2772
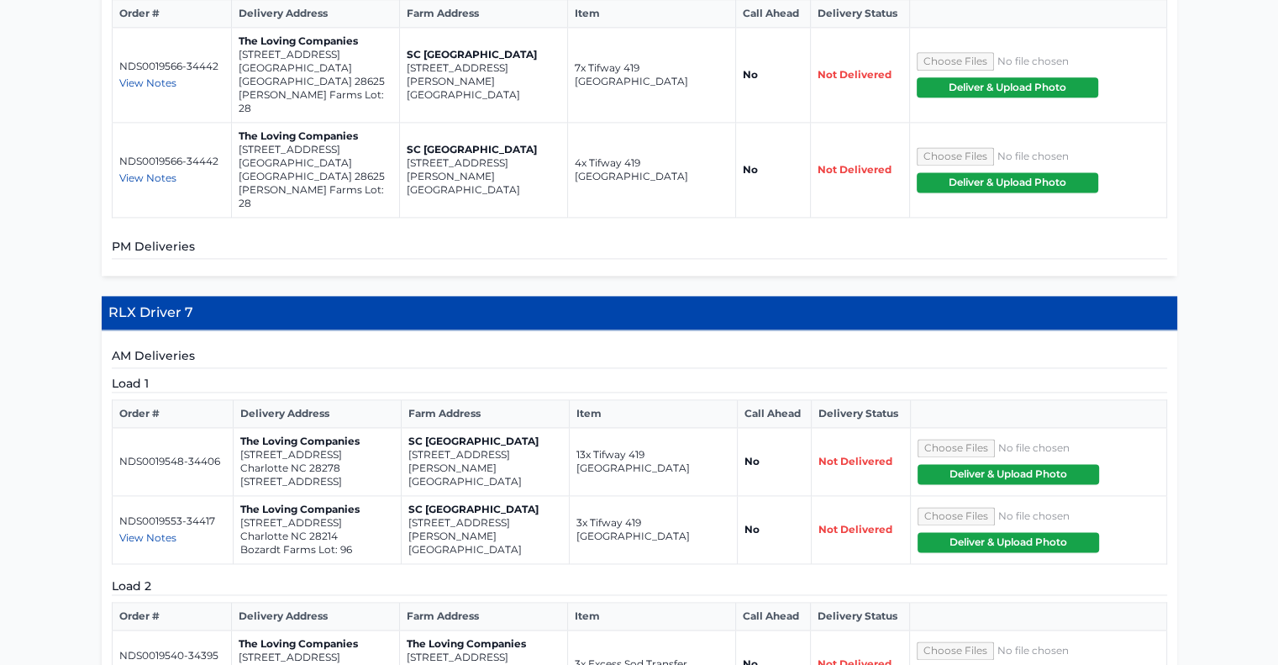
scroll to position [2288, 0]
